Goal: Task Accomplishment & Management: Complete application form

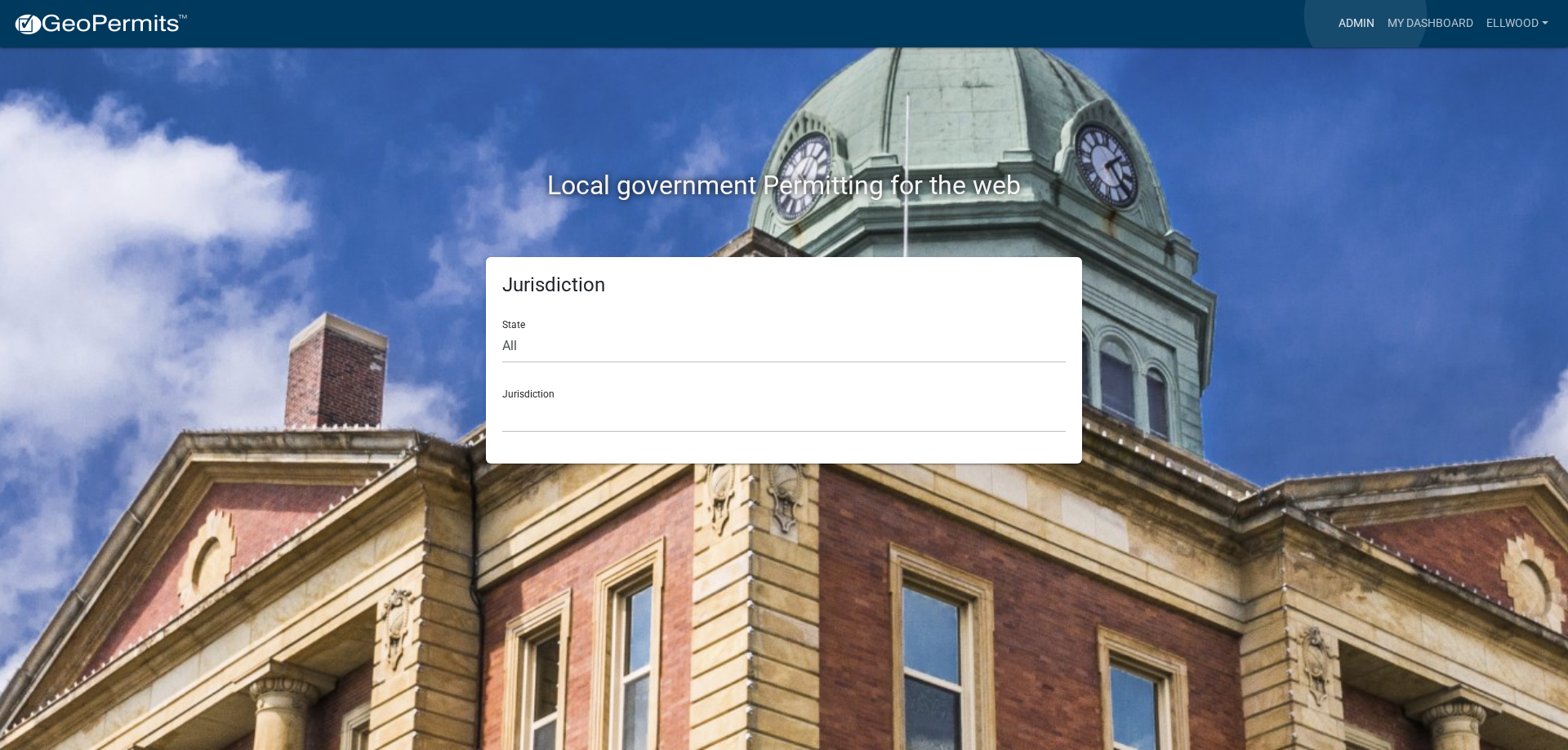
click at [1365, 16] on link "Admin" at bounding box center [1356, 24] width 49 height 31
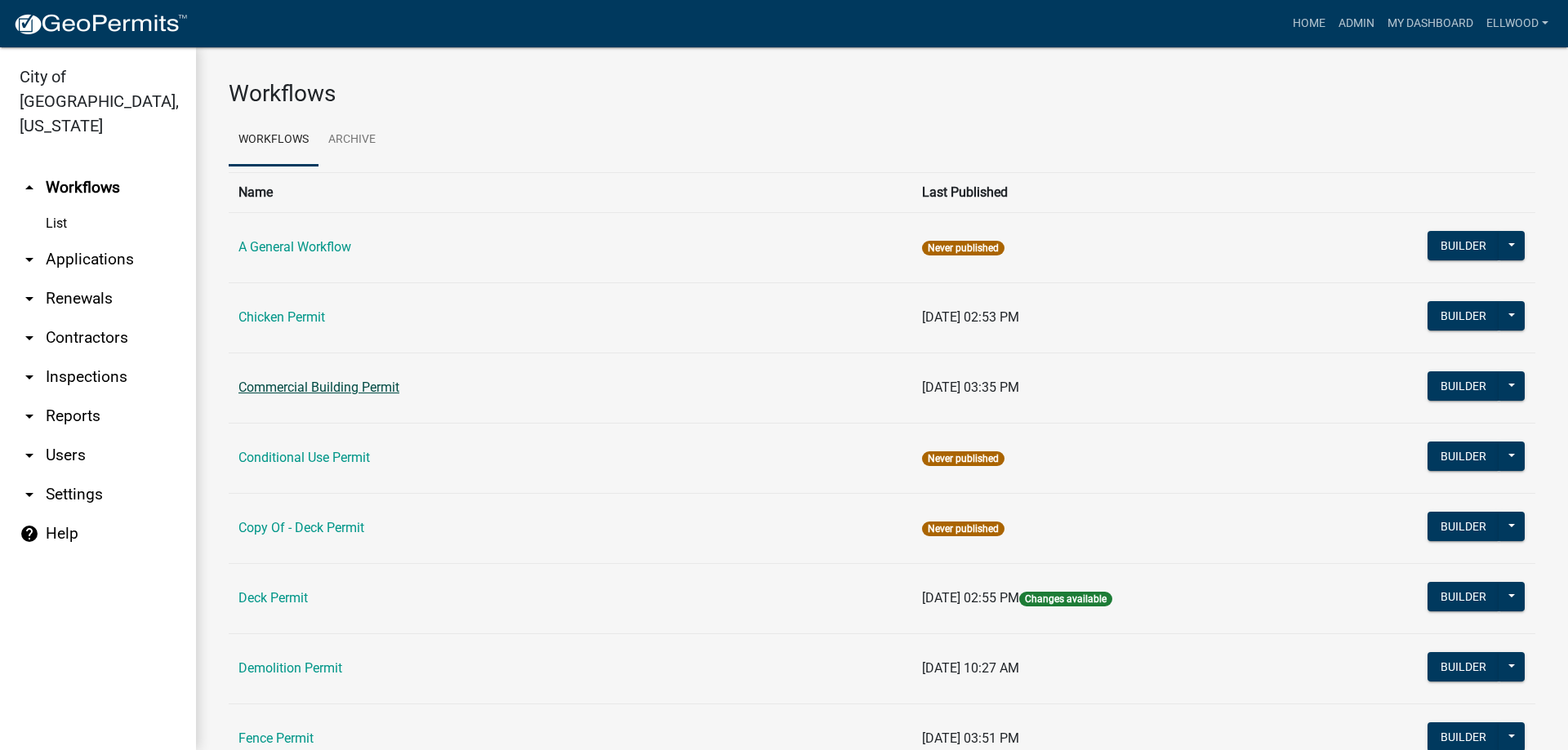
click at [326, 385] on link "Commercial Building Permit" at bounding box center [319, 387] width 161 height 16
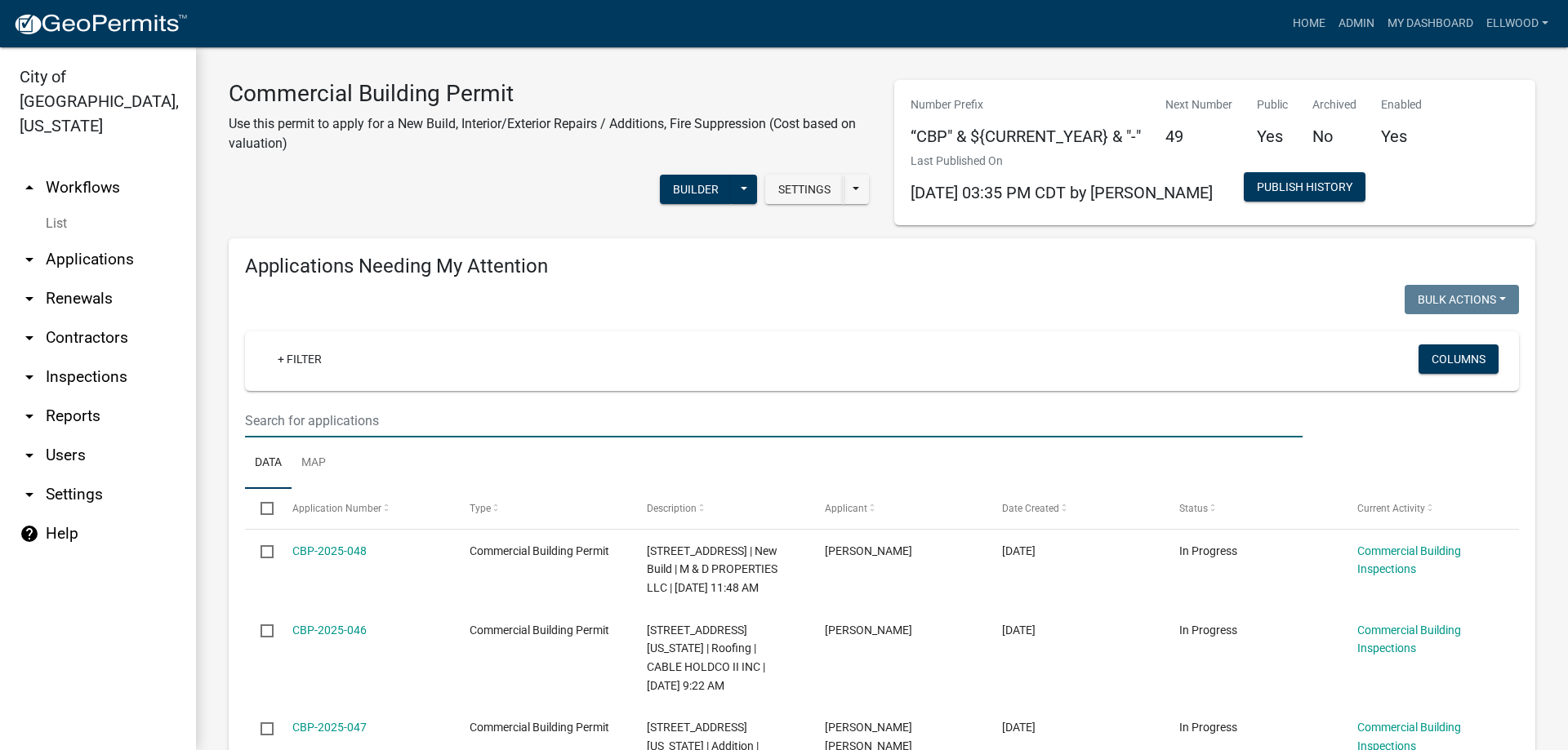
click at [323, 418] on input "text" at bounding box center [773, 421] width 1057 height 33
type input "1995"
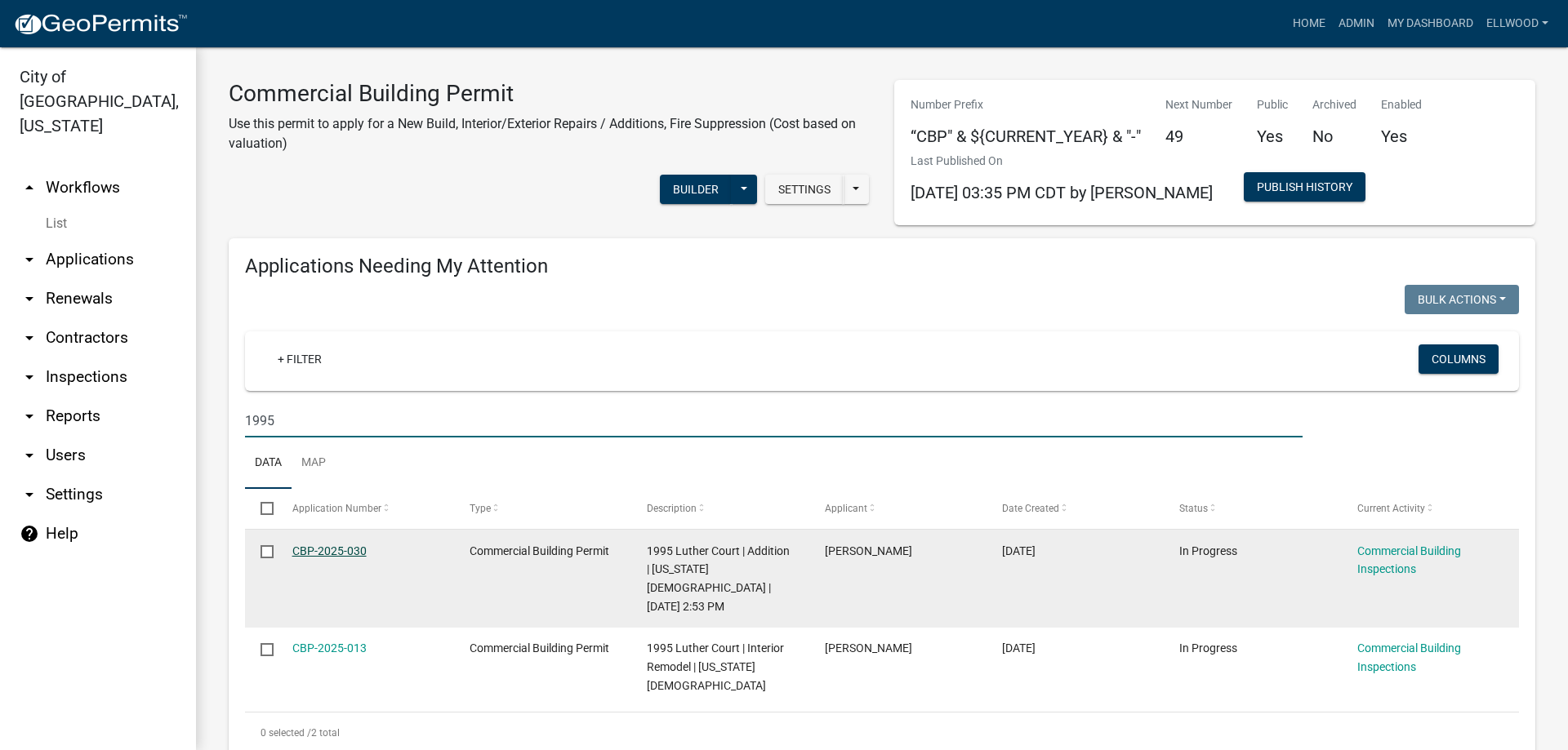
click at [336, 550] on link "CBP-2025-030" at bounding box center [329, 551] width 75 height 13
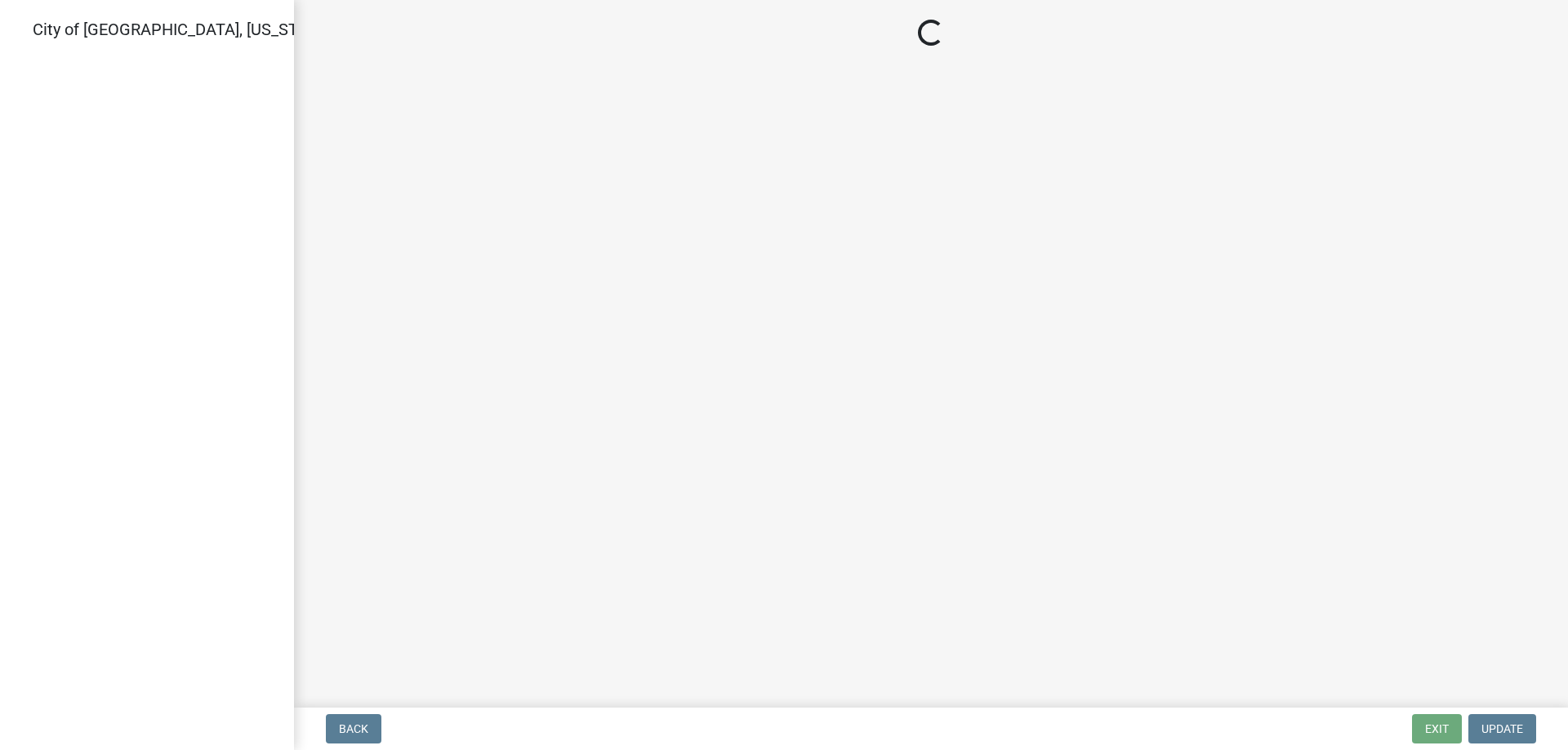
select select "805d55ac-e238-4e04-8f8e-acc067f36c3e"
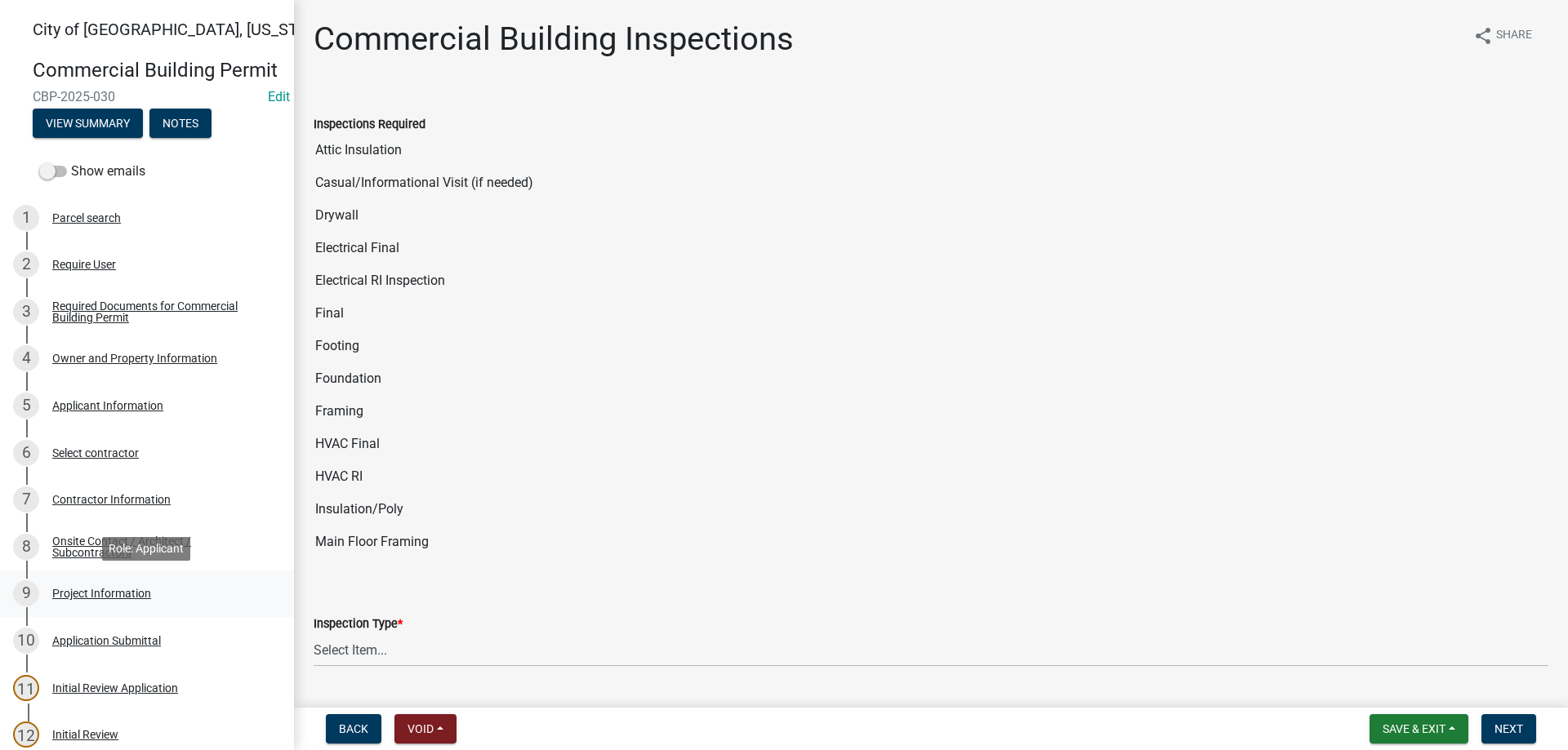
click at [90, 592] on div "Project Information" at bounding box center [101, 593] width 99 height 11
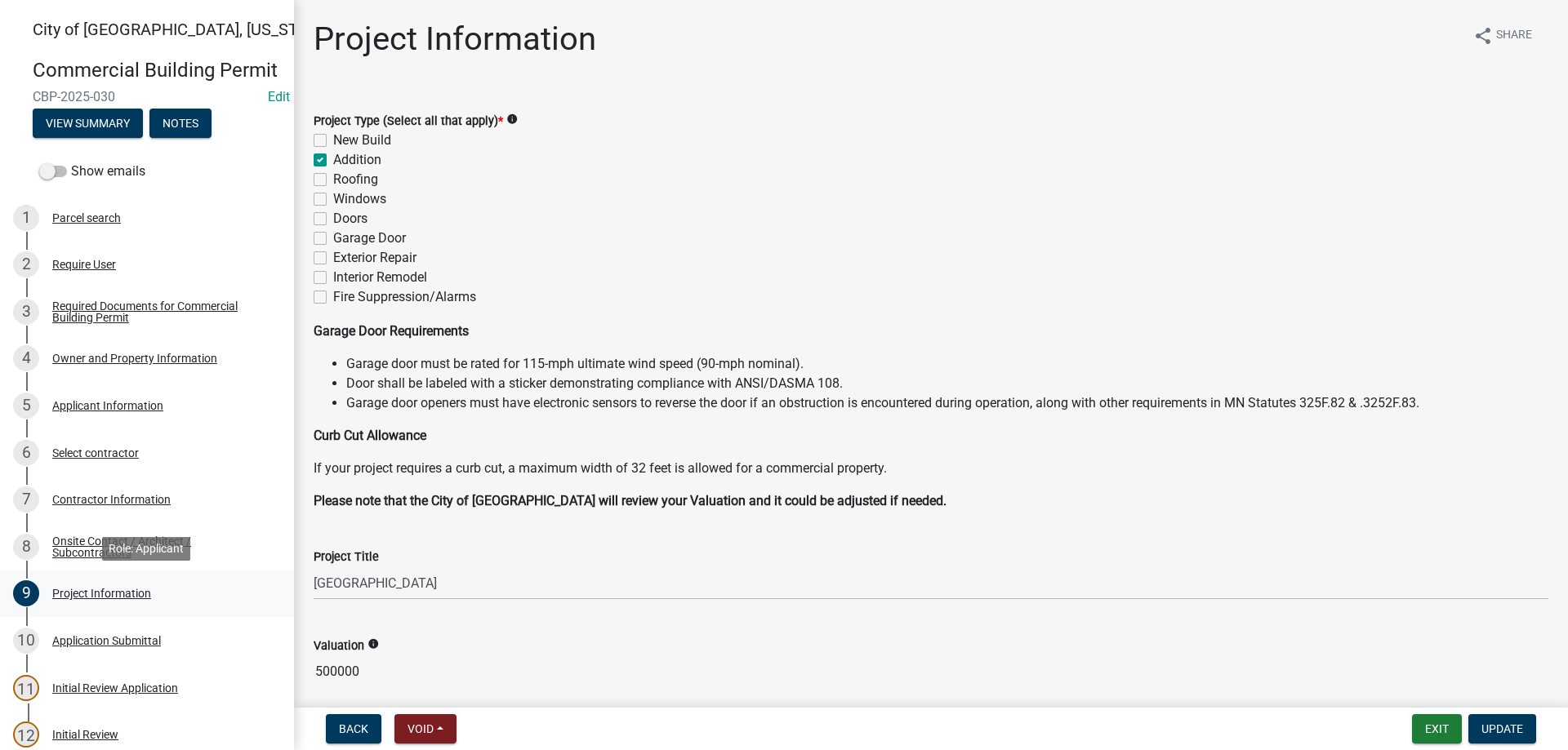
click at [91, 592] on div "Project Information" at bounding box center [101, 593] width 99 height 11
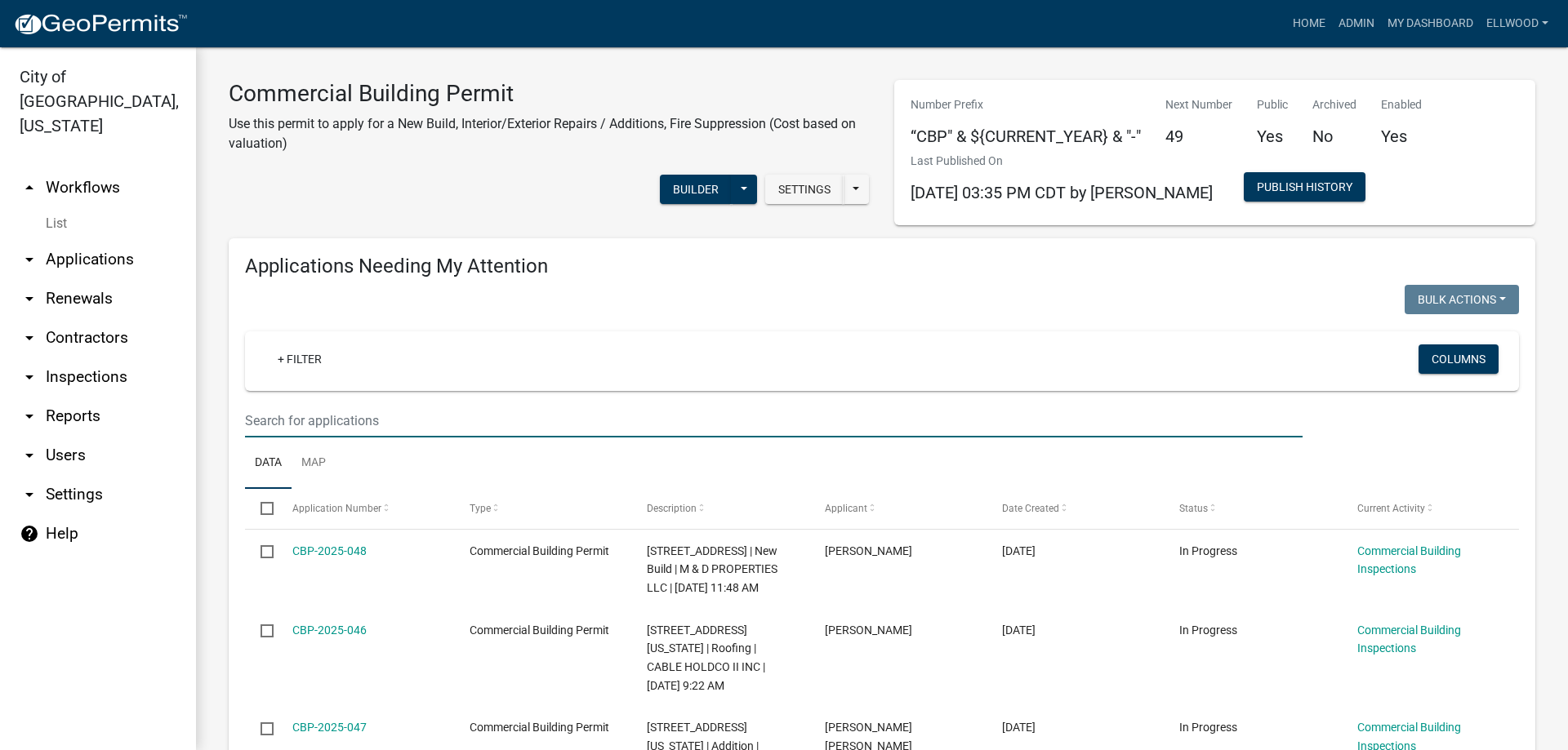
click at [304, 421] on input "text" at bounding box center [773, 421] width 1057 height 33
type input "1995"
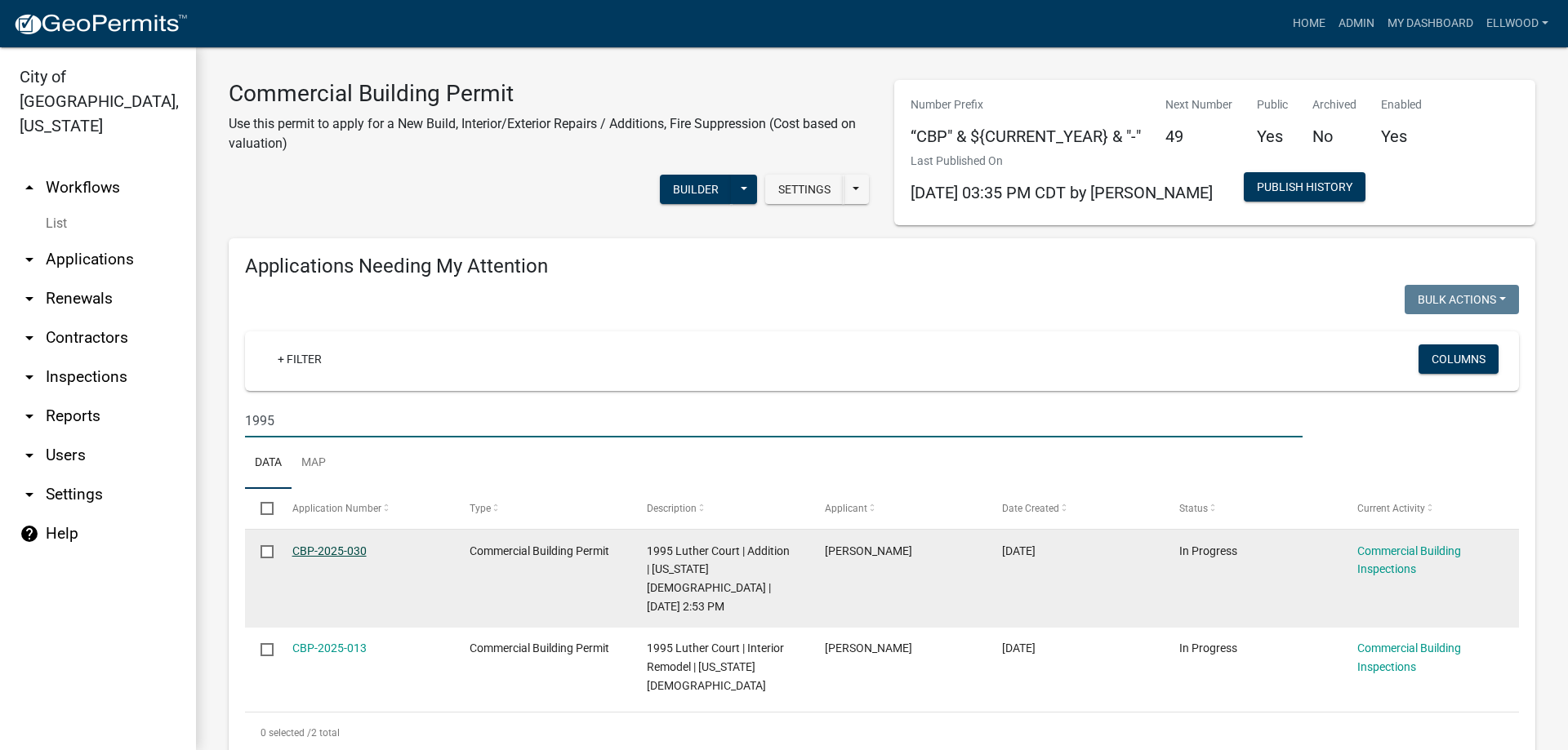
click at [347, 557] on link "CBP-2025-030" at bounding box center [329, 551] width 75 height 13
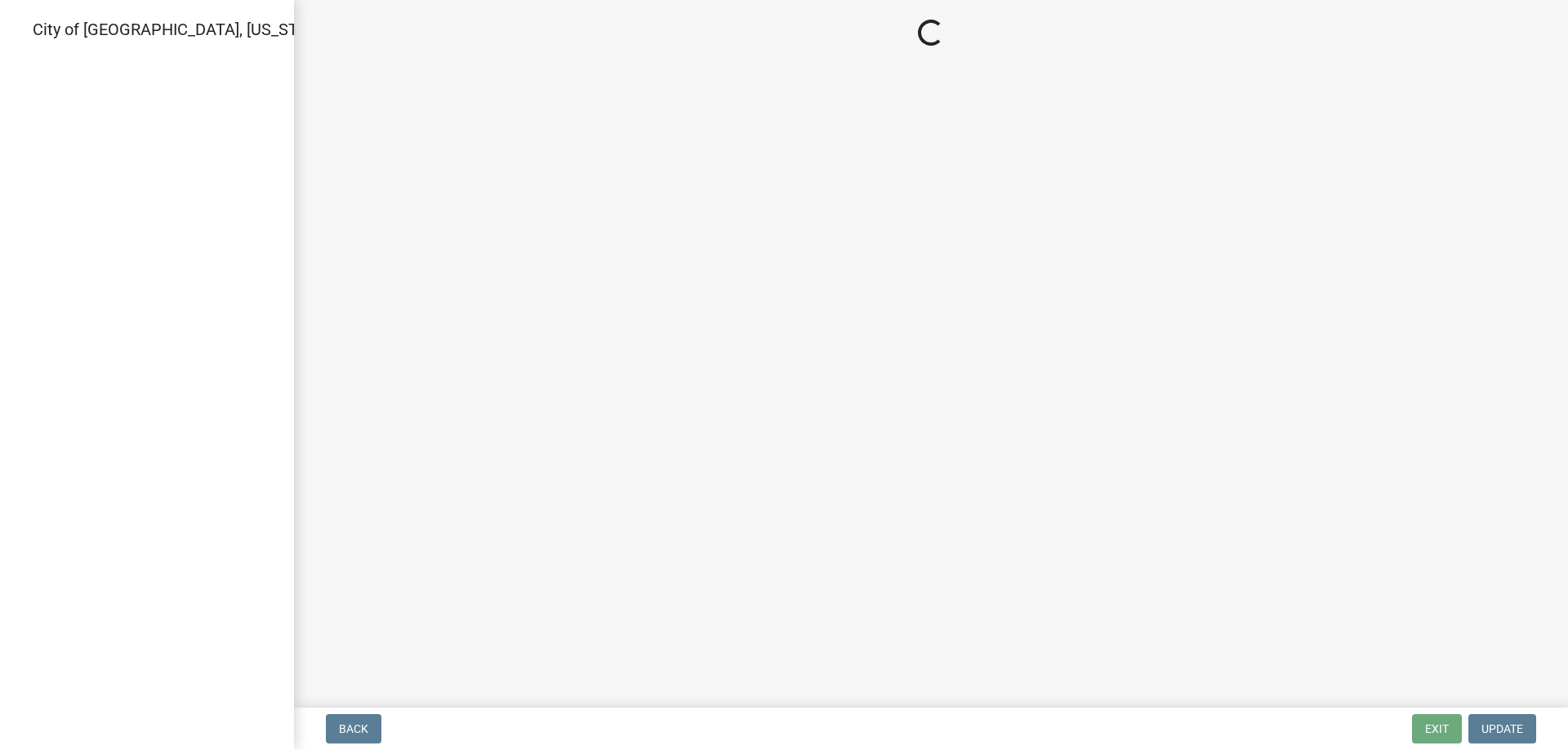
select select "805d55ac-e238-4e04-8f8e-acc067f36c3e"
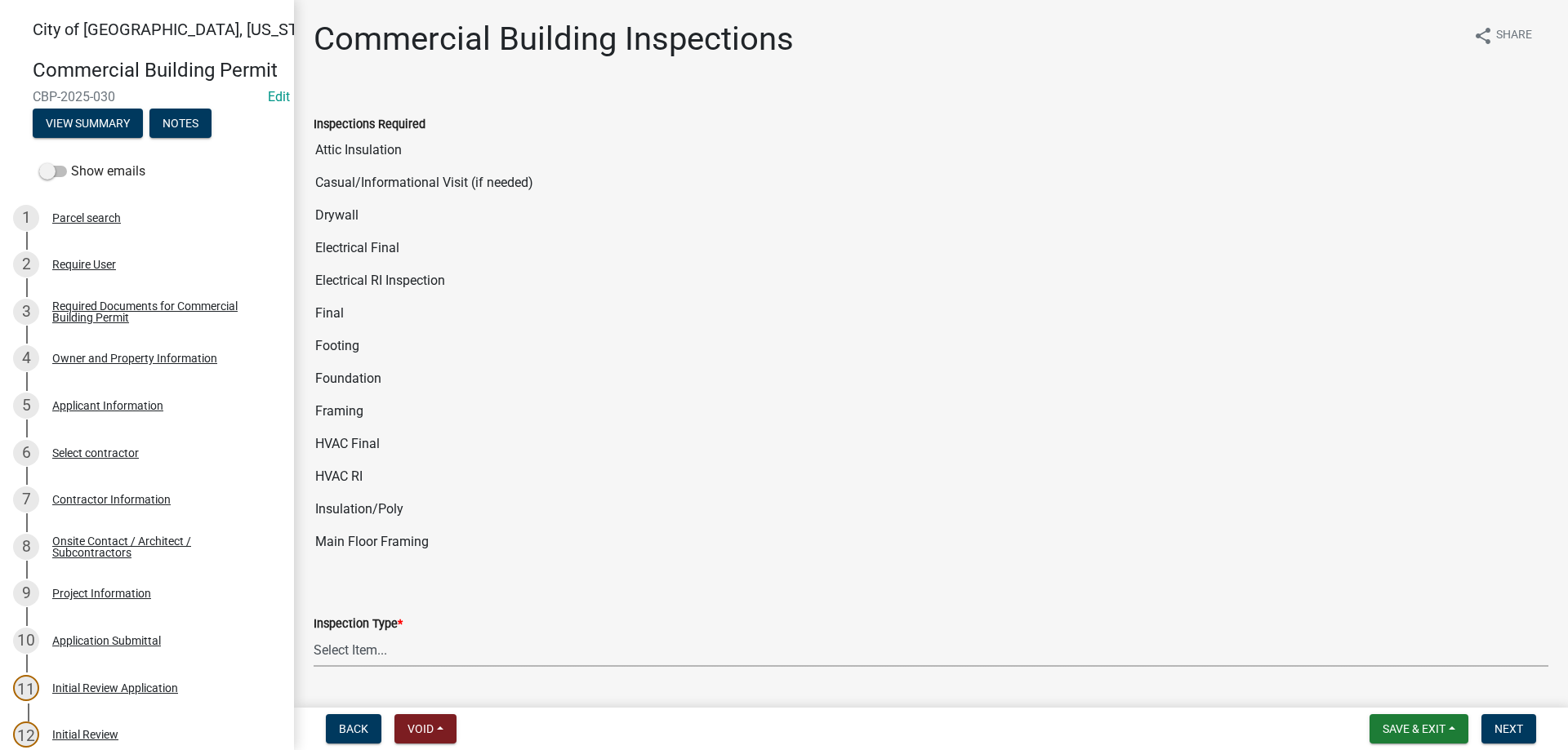
click at [313, 633] on select "Select Item... All Inspections Required 200 # 2Hr Hydro Test Meters (all) Attic…" at bounding box center [931, 650] width 1235 height 33
click option "Foundation" at bounding box center [0, 0] width 0 height 0
select select "753efa4b-e6fe-4faa-af1d-ce6bc9fe5ec0"
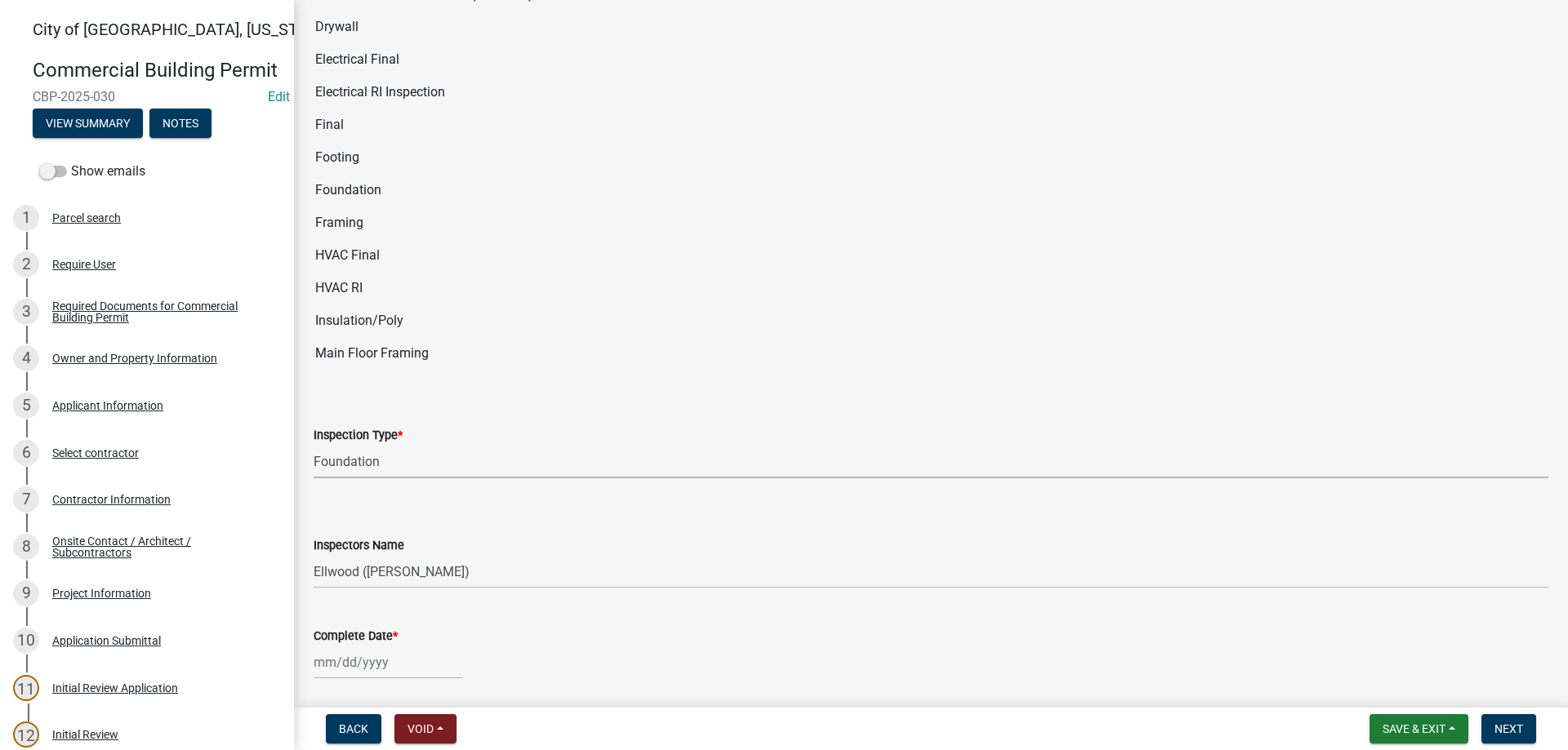
scroll to position [279, 0]
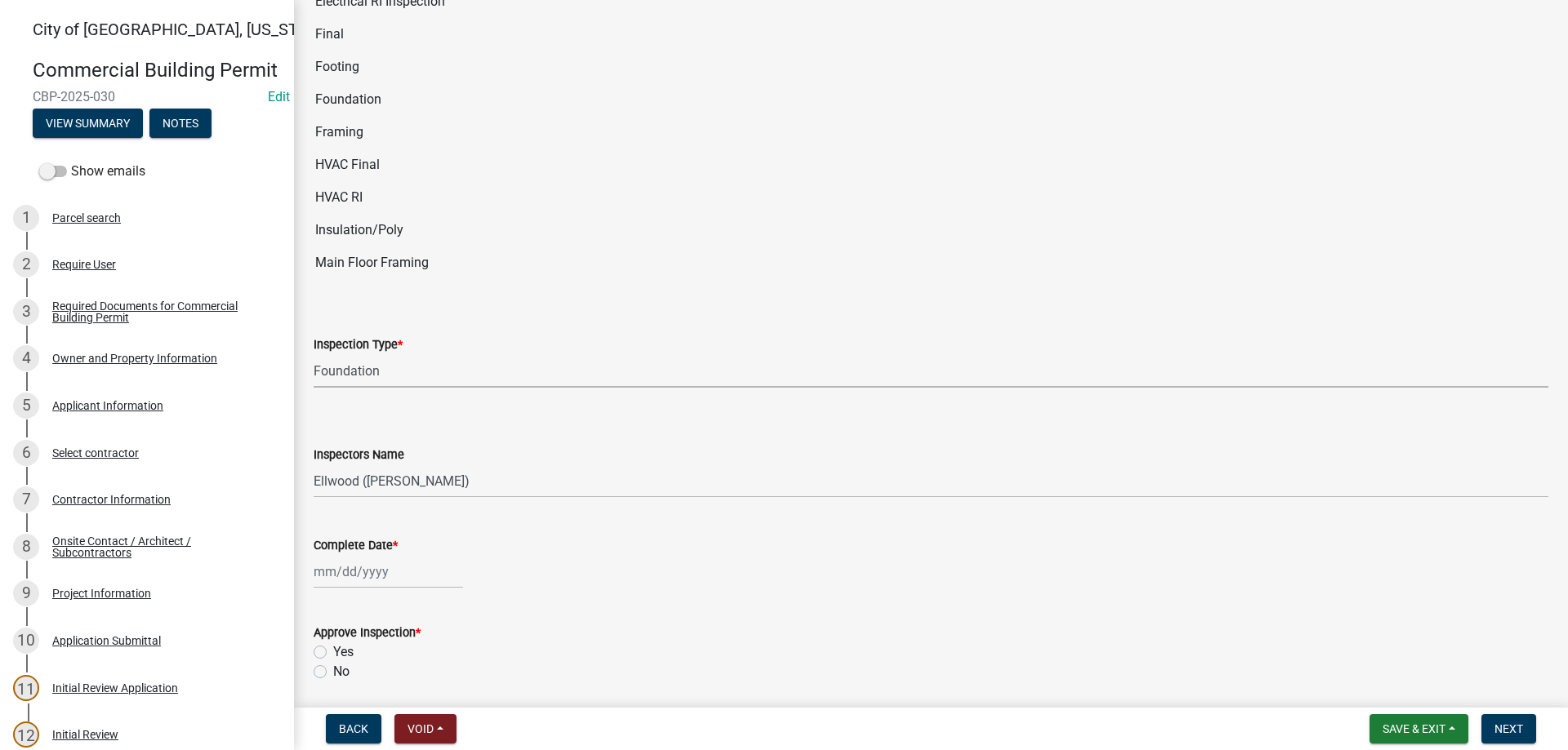
click at [377, 581] on input "Complete Date *" at bounding box center [388, 571] width 149 height 33
select select "10"
select select "2025"
click at [385, 457] on div "15" at bounding box center [382, 459] width 26 height 26
type input "[DATE]"
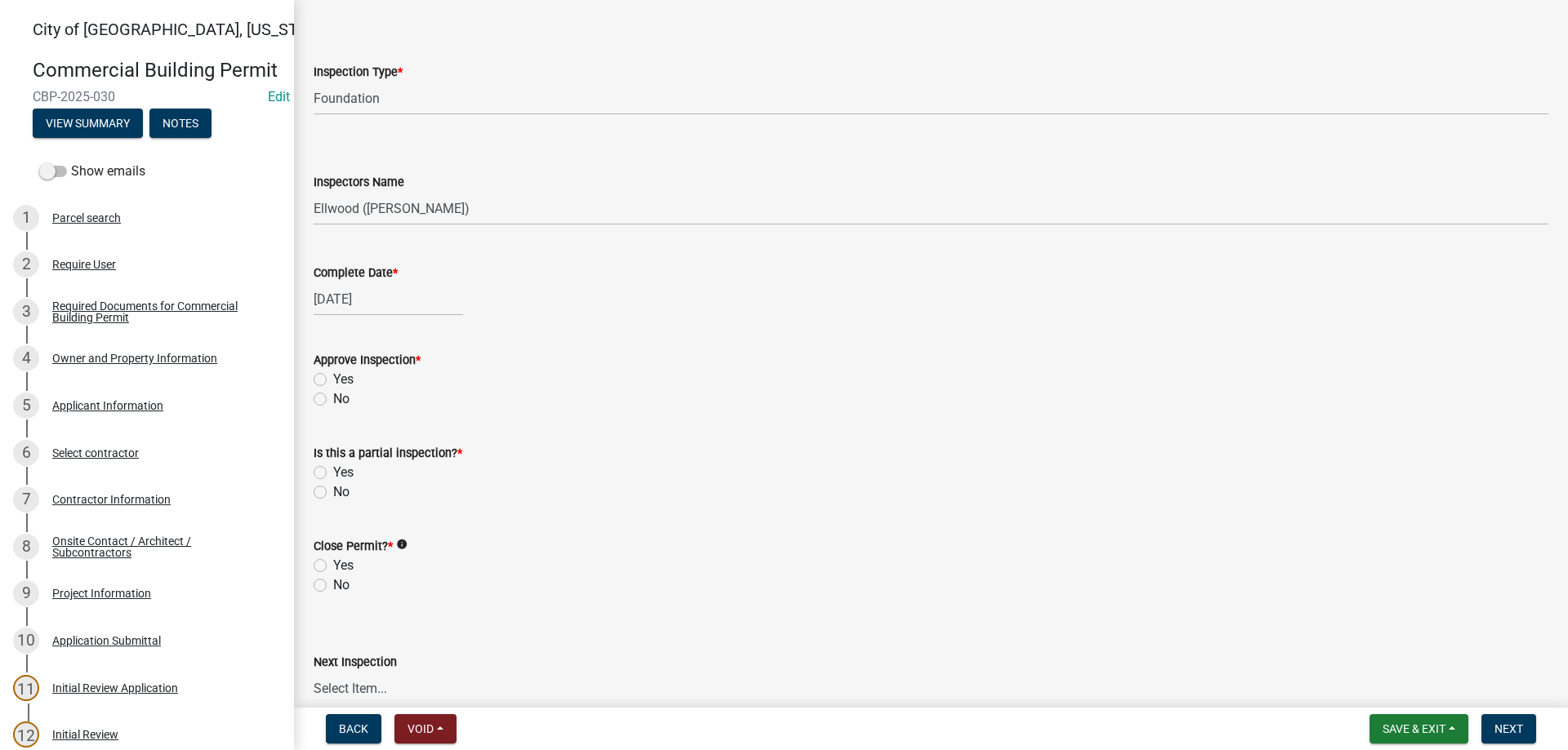
scroll to position [558, 0]
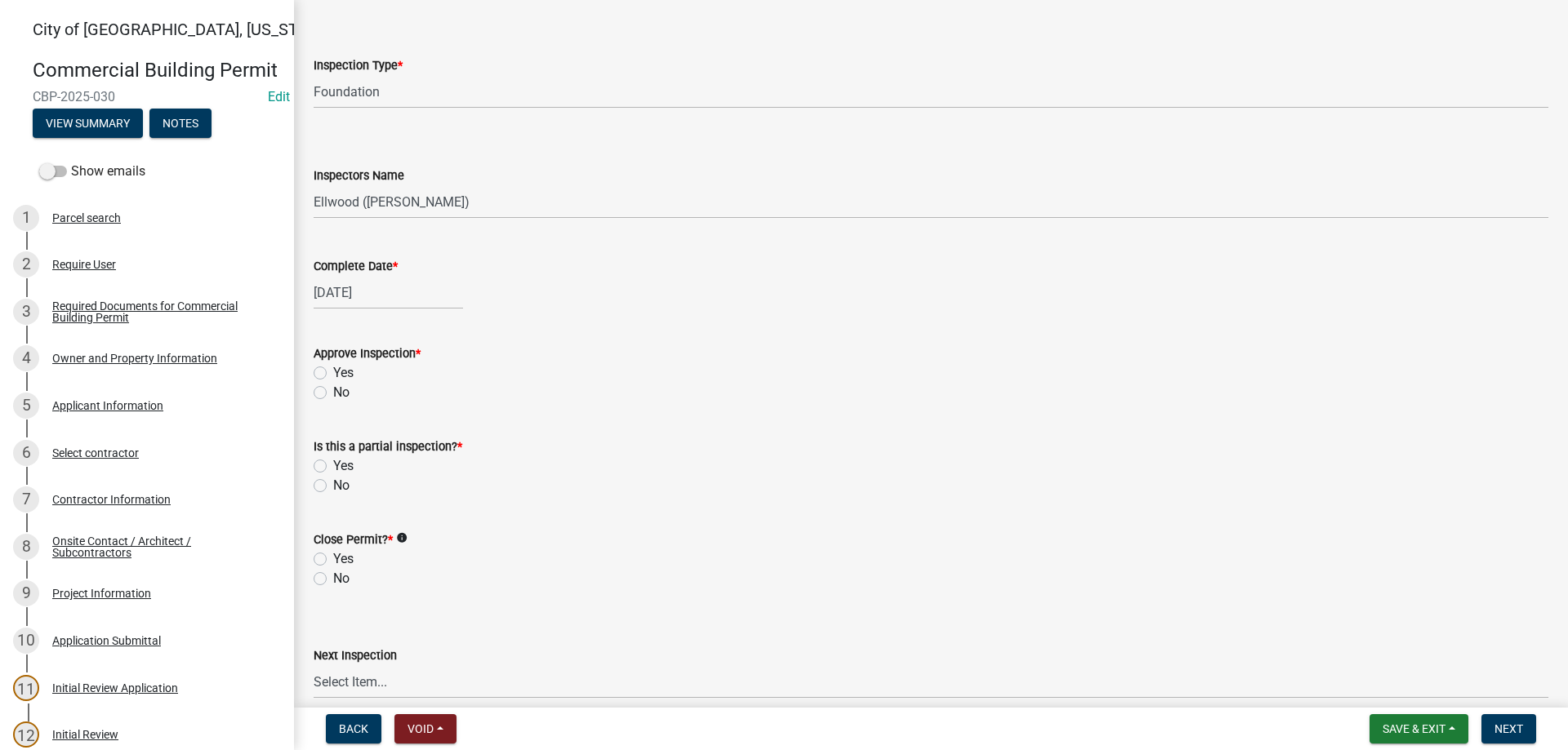
click at [333, 368] on label "Yes" at bounding box center [343, 372] width 20 height 19
click at [333, 368] on input "Yes" at bounding box center [338, 369] width 11 height 11
radio input "true"
click at [333, 483] on label "No" at bounding box center [341, 485] width 17 height 19
click at [333, 483] on input "No" at bounding box center [338, 481] width 11 height 11
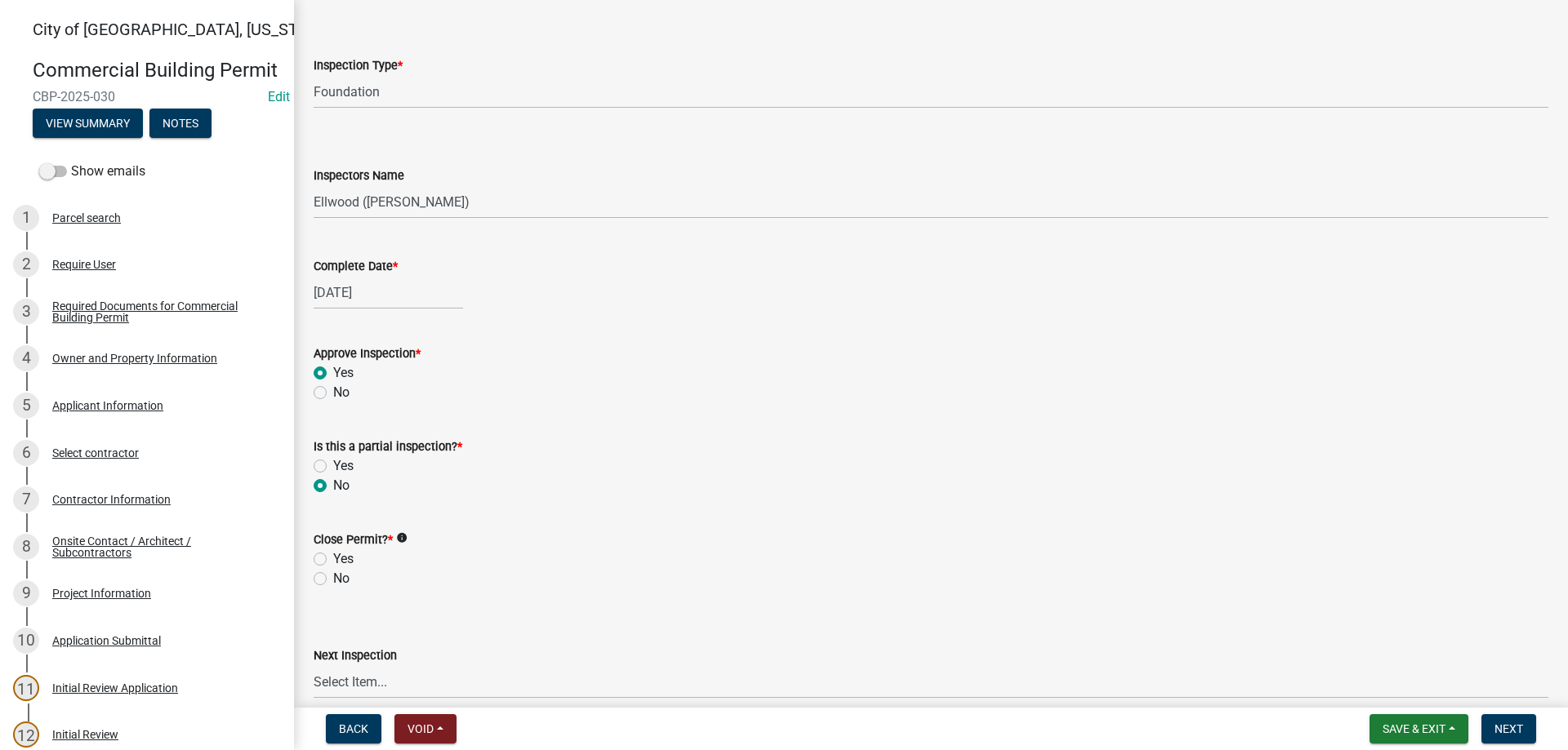
radio input "true"
click at [333, 574] on label "No" at bounding box center [341, 578] width 17 height 19
click at [333, 574] on input "No" at bounding box center [338, 574] width 11 height 11
radio input "true"
click at [1504, 728] on span "Next" at bounding box center [1508, 729] width 29 height 13
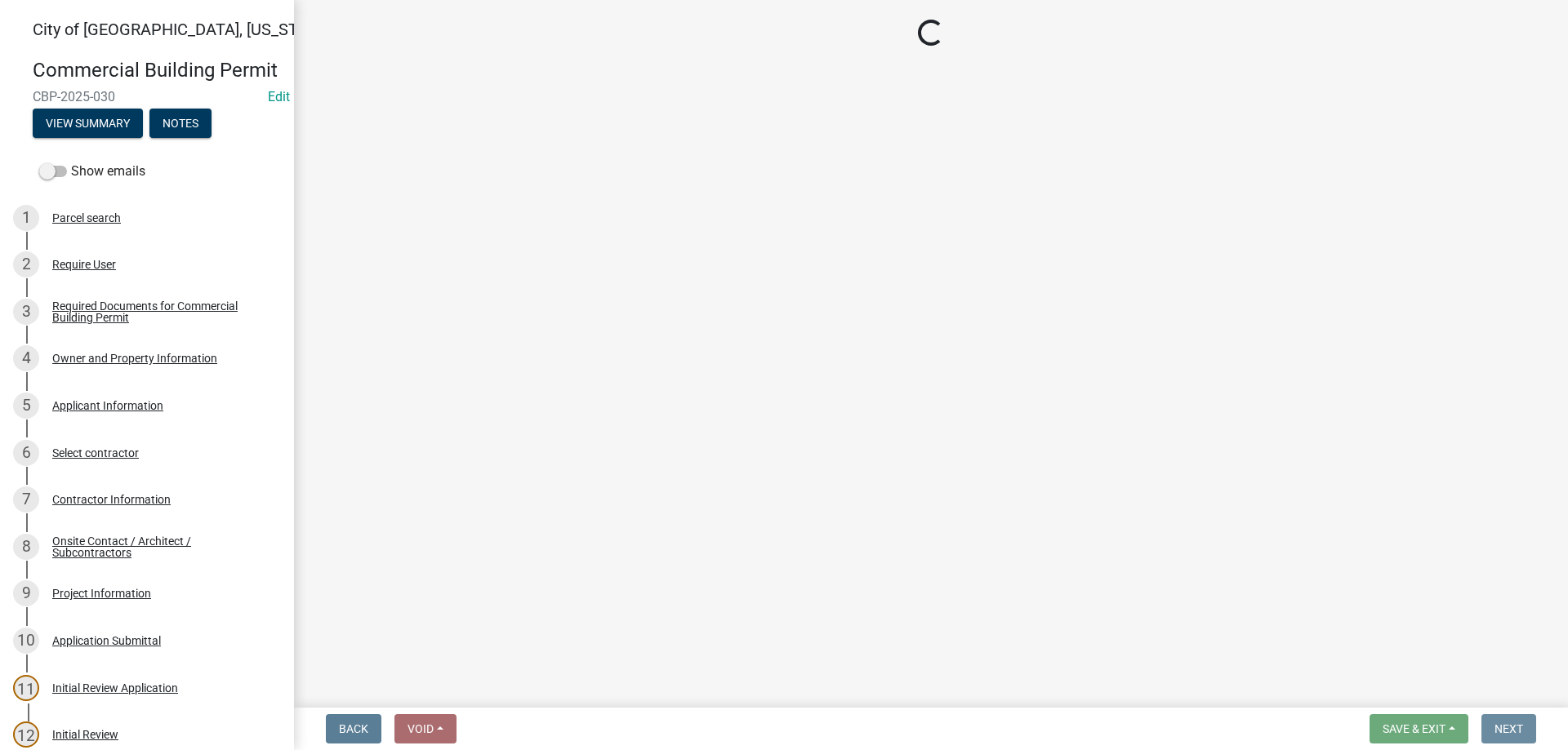
scroll to position [0, 0]
select select "805d55ac-e238-4e04-8f8e-acc067f36c3e"
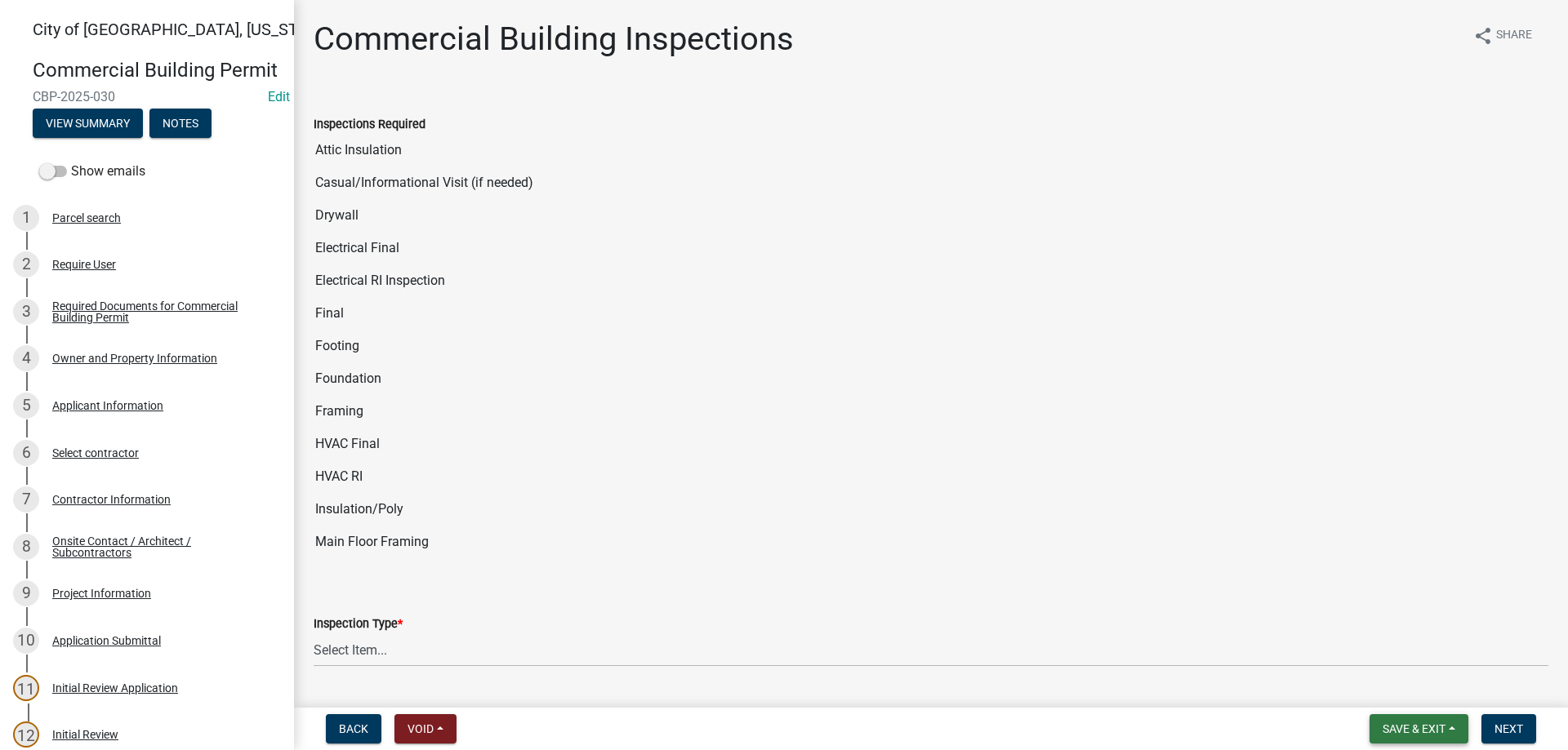
click at [1410, 721] on button "Save & Exit" at bounding box center [1419, 729] width 99 height 29
click at [1373, 679] on button "Save & Exit" at bounding box center [1403, 686] width 131 height 40
